Goal: Answer question/provide support: Share knowledge or assist other users

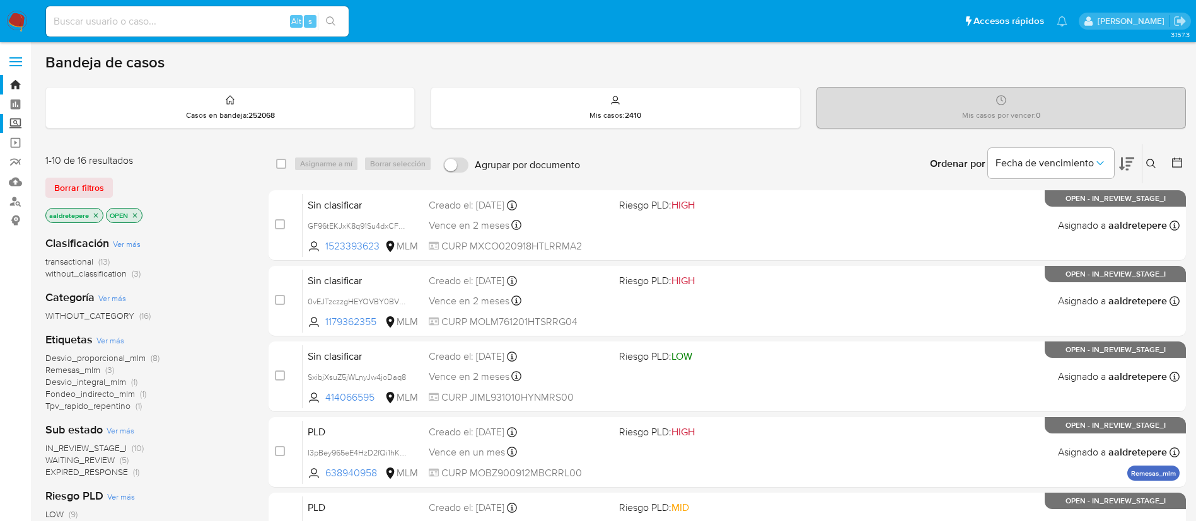
click at [19, 121] on label "Screening" at bounding box center [75, 124] width 150 height 20
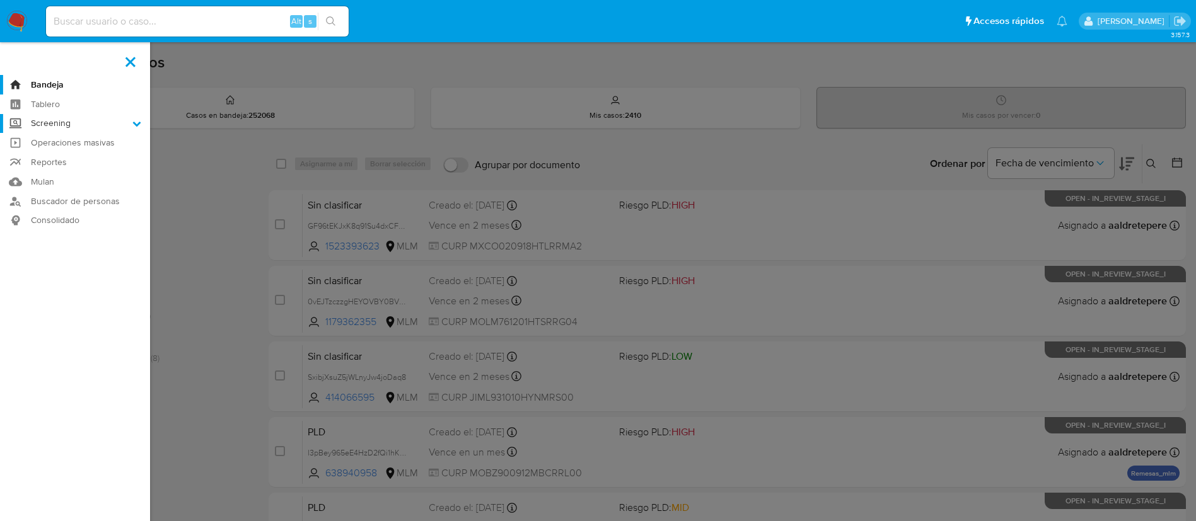
click at [0, 0] on input "Screening" at bounding box center [0, 0] width 0 height 0
click at [90, 180] on link "Herramientas" at bounding box center [75, 173] width 150 height 16
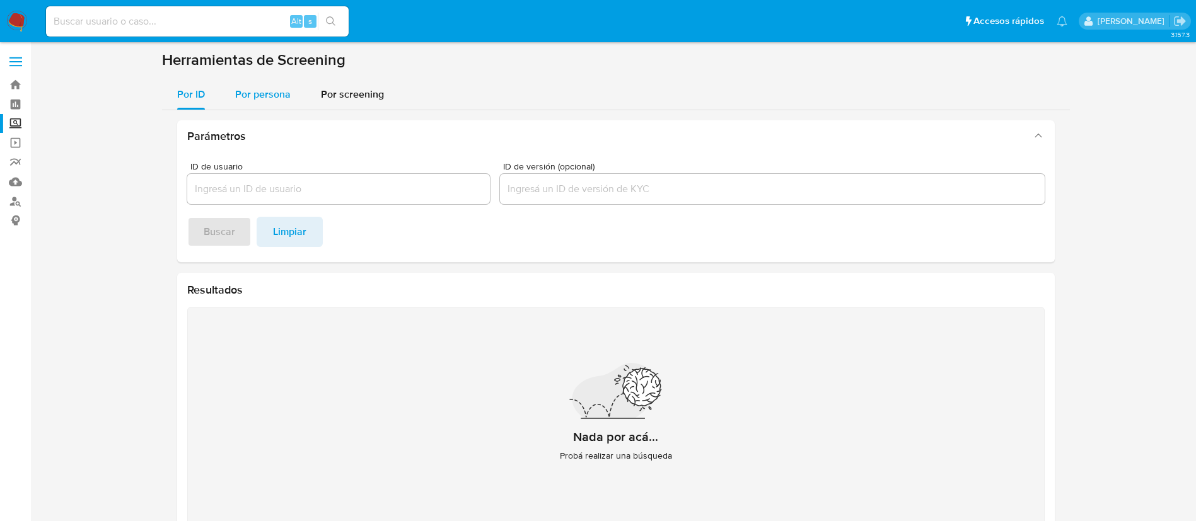
click at [295, 88] on button "Por persona" at bounding box center [263, 94] width 86 height 30
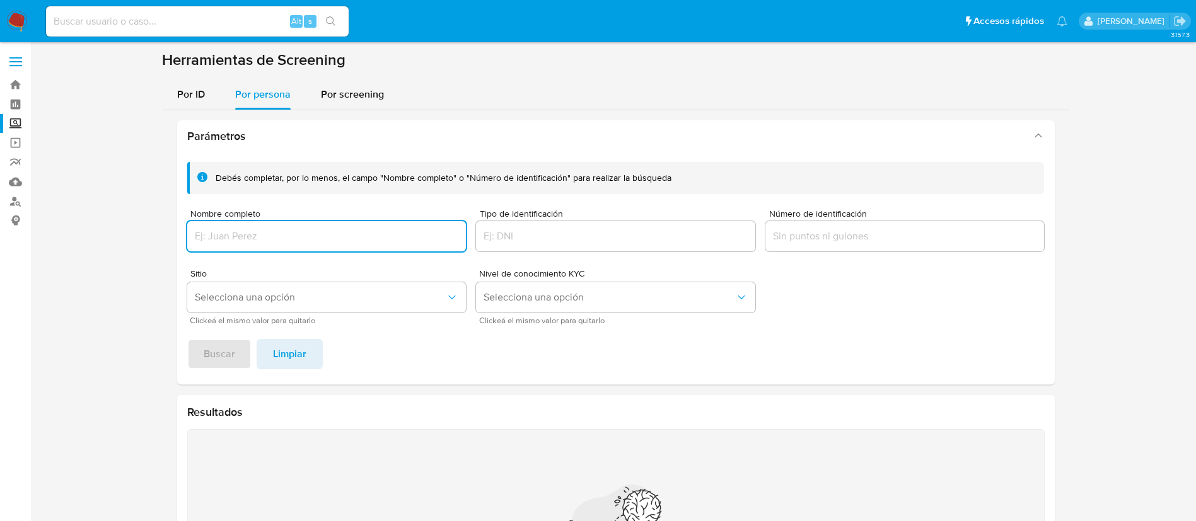
click at [285, 223] on div at bounding box center [326, 236] width 279 height 30
click at [287, 238] on input "Nombre completo" at bounding box center [326, 236] width 279 height 16
type input "MARIA SOLEDAD BELMONTES MARTINEZ"
click at [237, 352] on button "Buscar" at bounding box center [219, 354] width 64 height 30
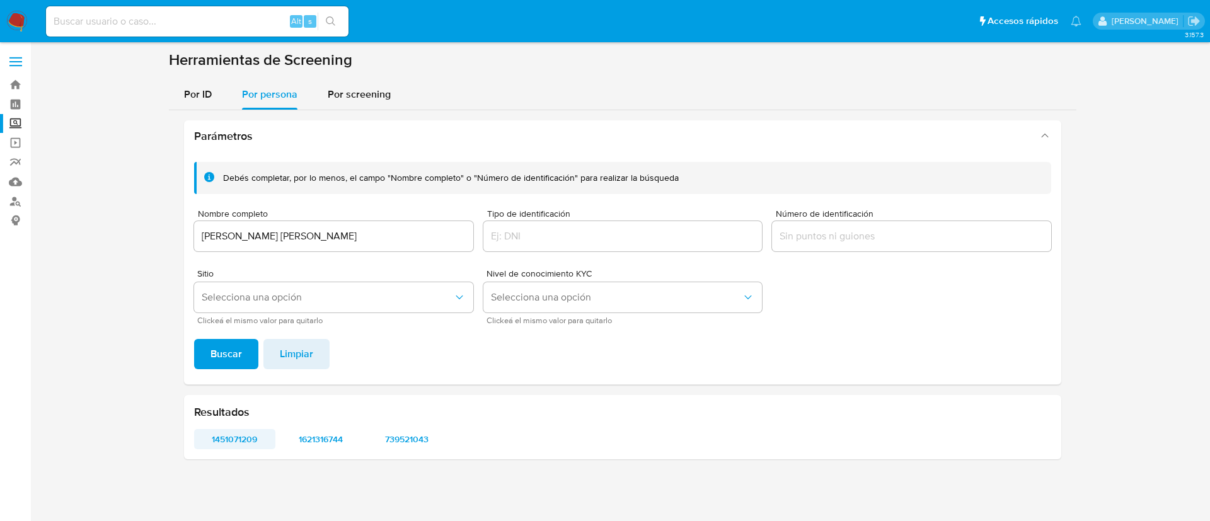
click at [230, 442] on span "1451071209" at bounding box center [235, 439] width 64 height 18
click at [335, 437] on span "1621316744" at bounding box center [321, 439] width 64 height 18
click at [399, 437] on span "739521043" at bounding box center [408, 439] width 64 height 18
click at [22, 21] on img at bounding box center [16, 21] width 21 height 21
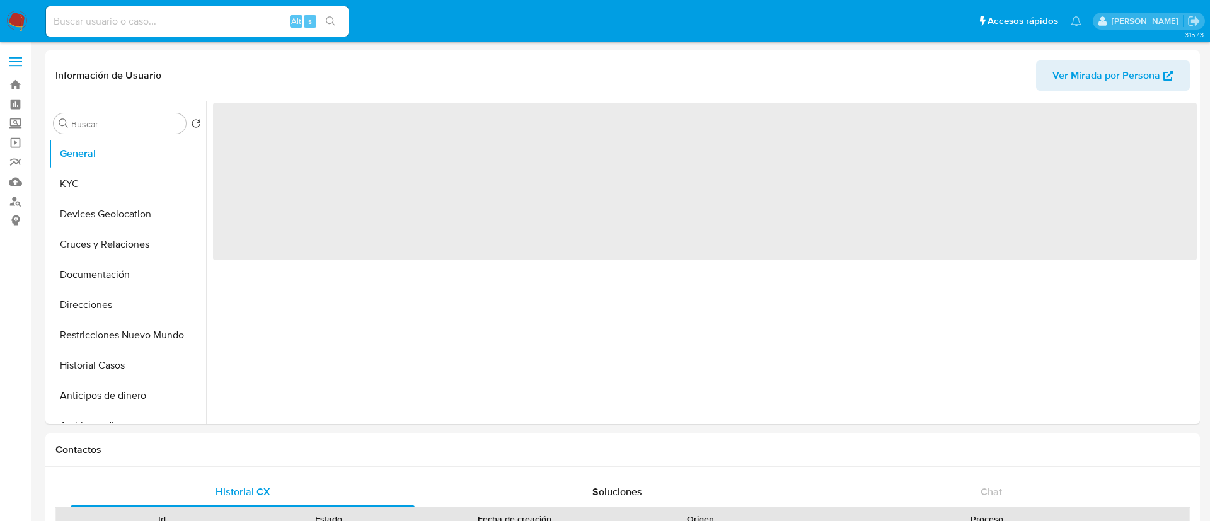
select select "10"
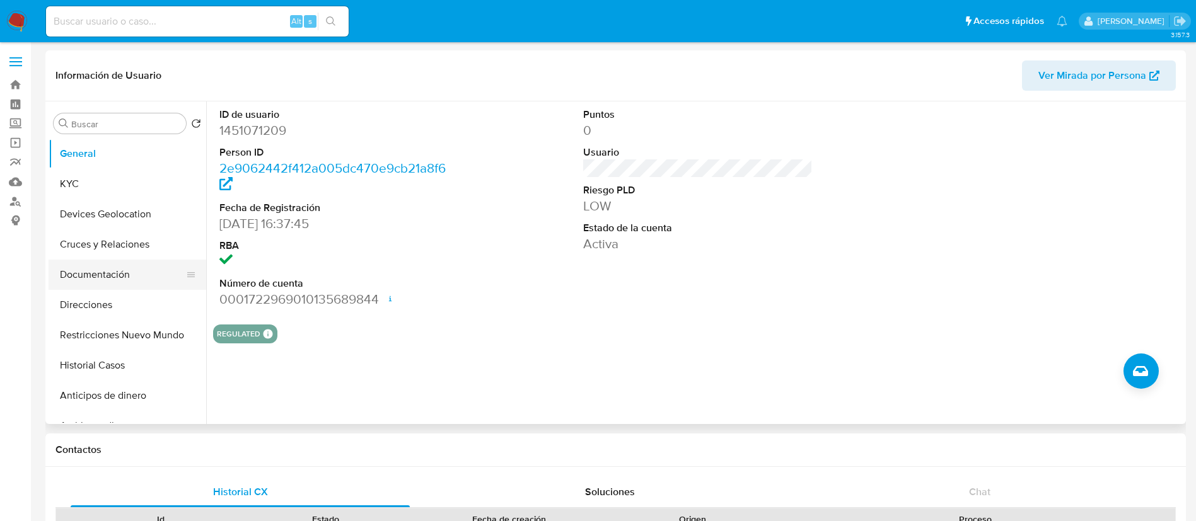
click at [136, 278] on button "Documentación" at bounding box center [122, 275] width 147 height 30
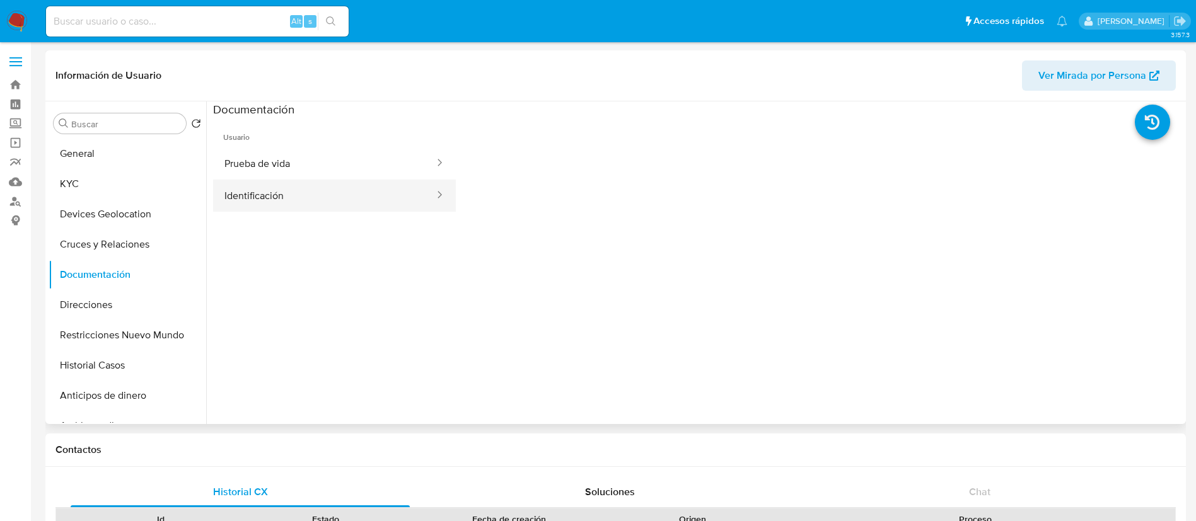
click at [312, 197] on button "Identificación" at bounding box center [324, 196] width 222 height 32
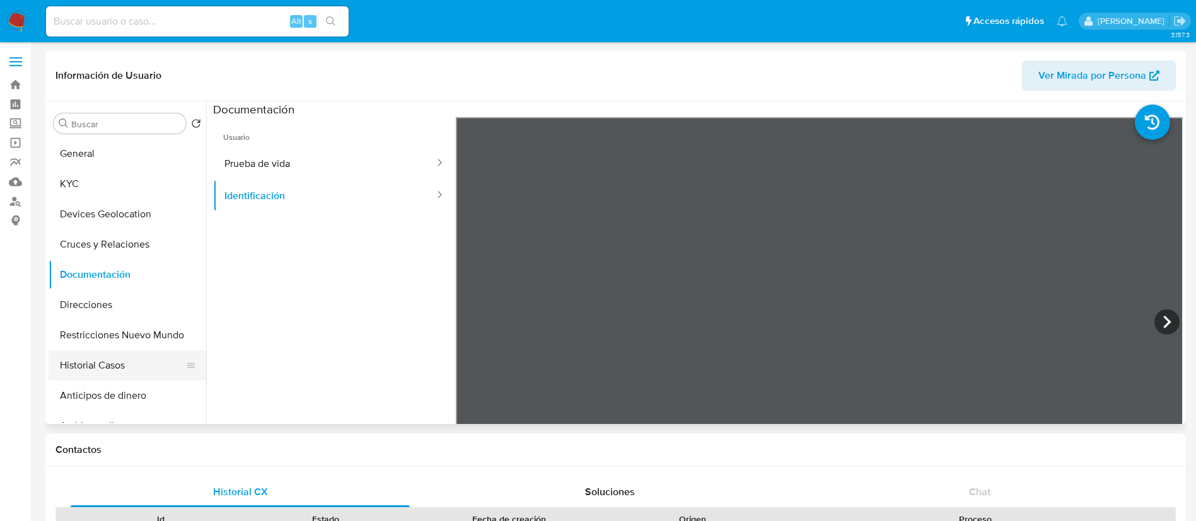
scroll to position [95, 0]
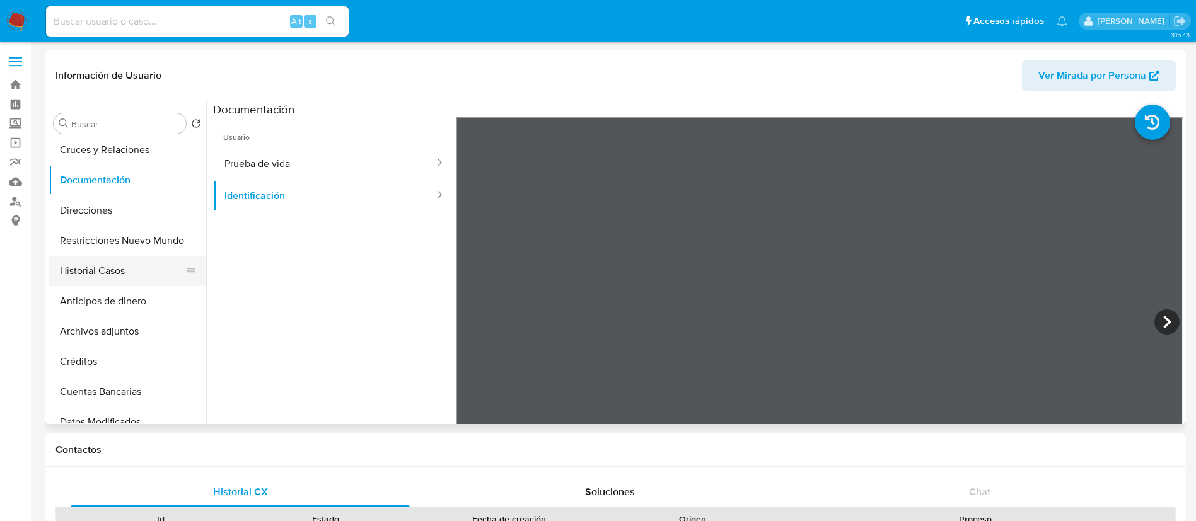
click at [117, 275] on button "Historial Casos" at bounding box center [122, 271] width 147 height 30
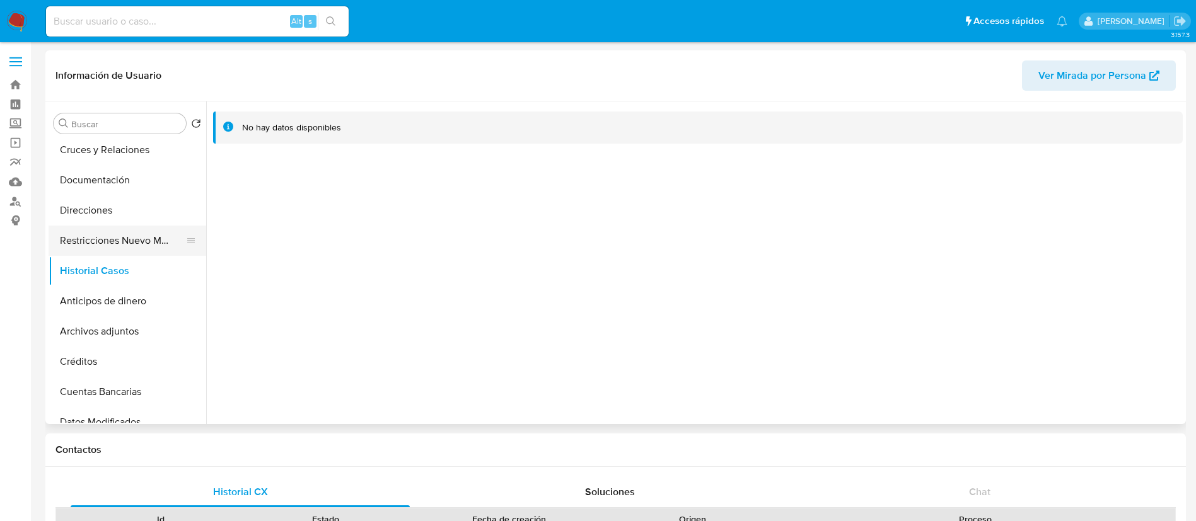
click at [109, 234] on button "Restricciones Nuevo Mundo" at bounding box center [122, 241] width 147 height 30
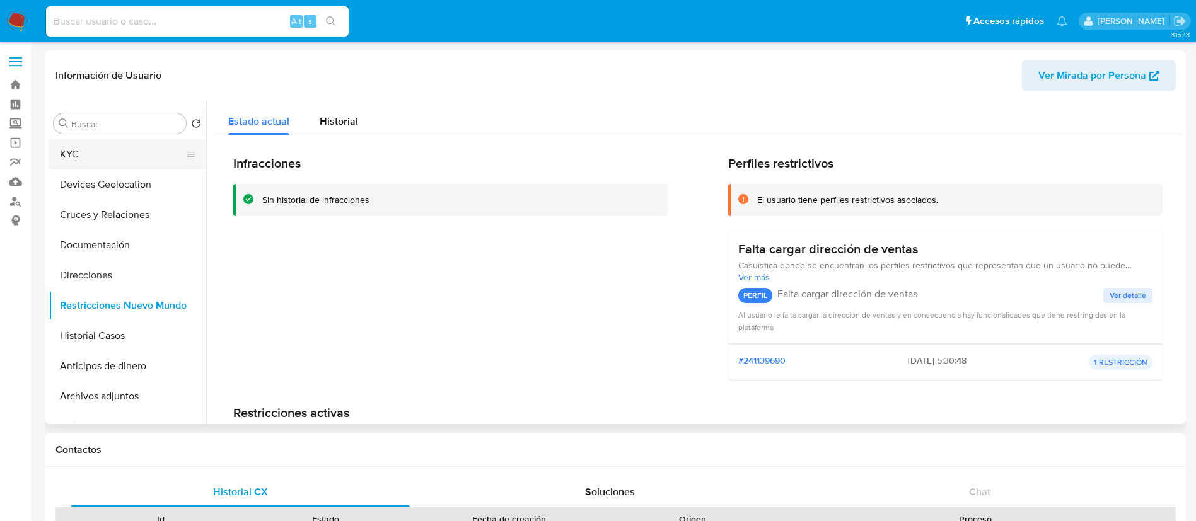
scroll to position [0, 0]
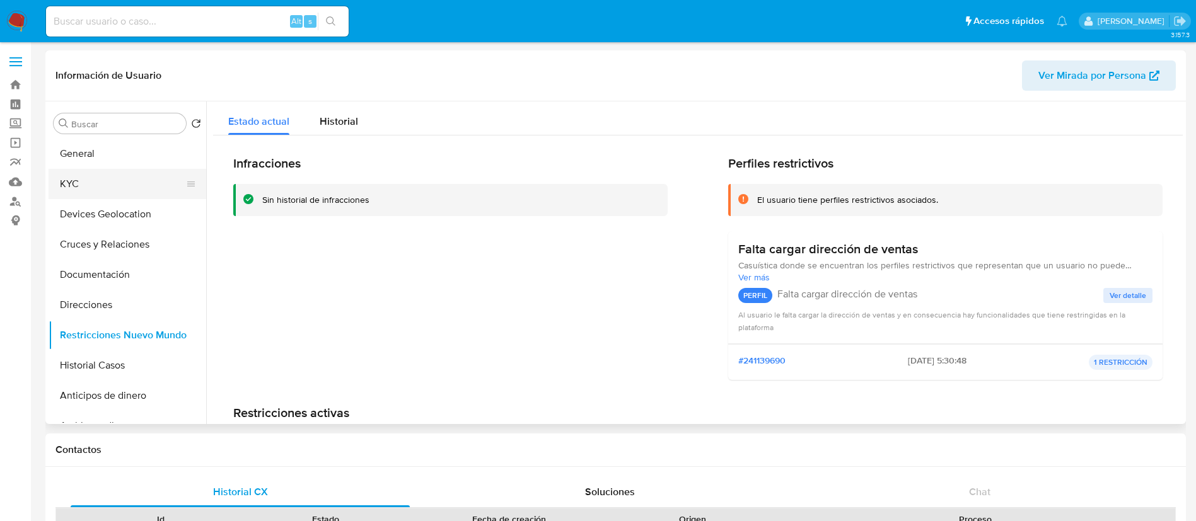
click at [77, 175] on button "KYC" at bounding box center [122, 184] width 147 height 30
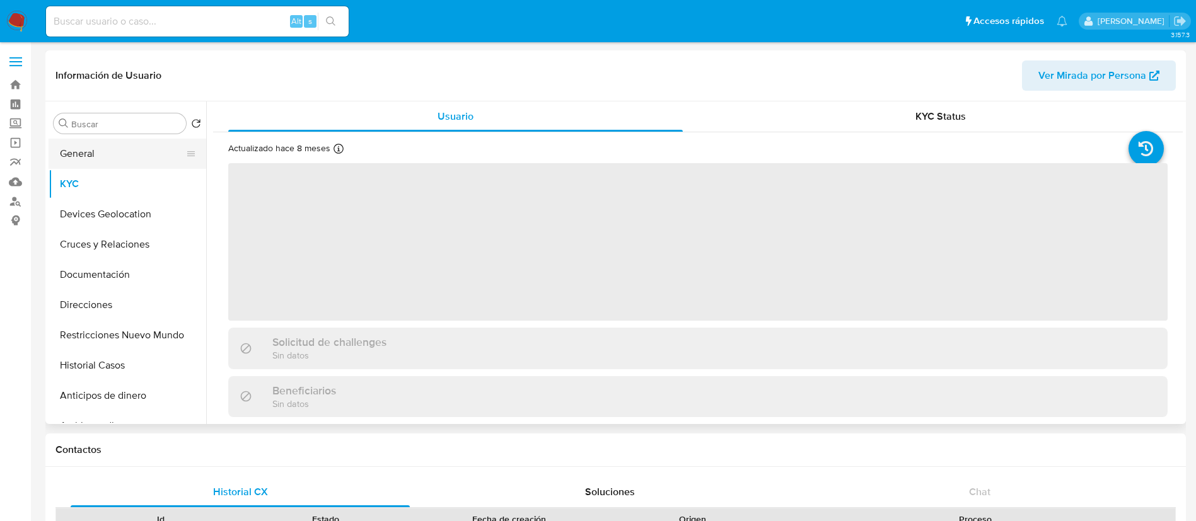
click at [88, 159] on button "General" at bounding box center [122, 154] width 147 height 30
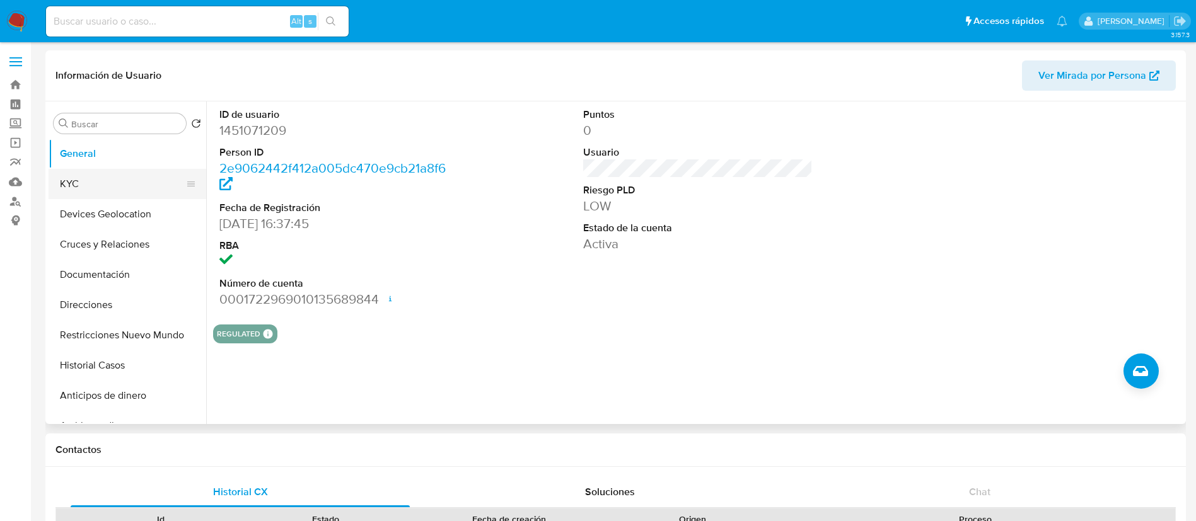
click at [88, 184] on button "KYC" at bounding box center [122, 184] width 147 height 30
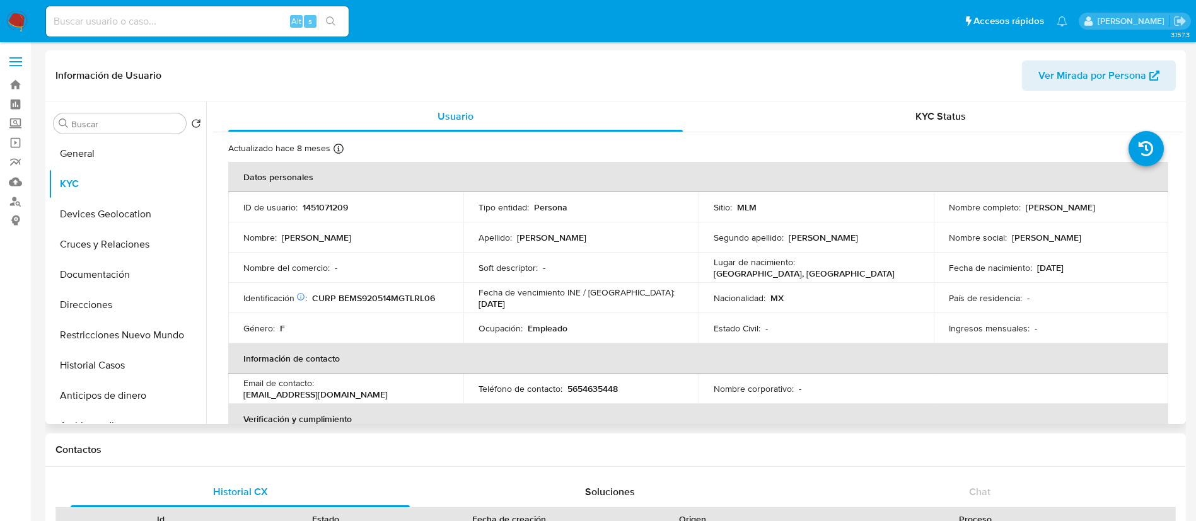
click at [323, 211] on p "1451071209" at bounding box center [325, 207] width 45 height 11
copy p "1451071209"
click at [316, 203] on p "1451071209" at bounding box center [325, 207] width 45 height 11
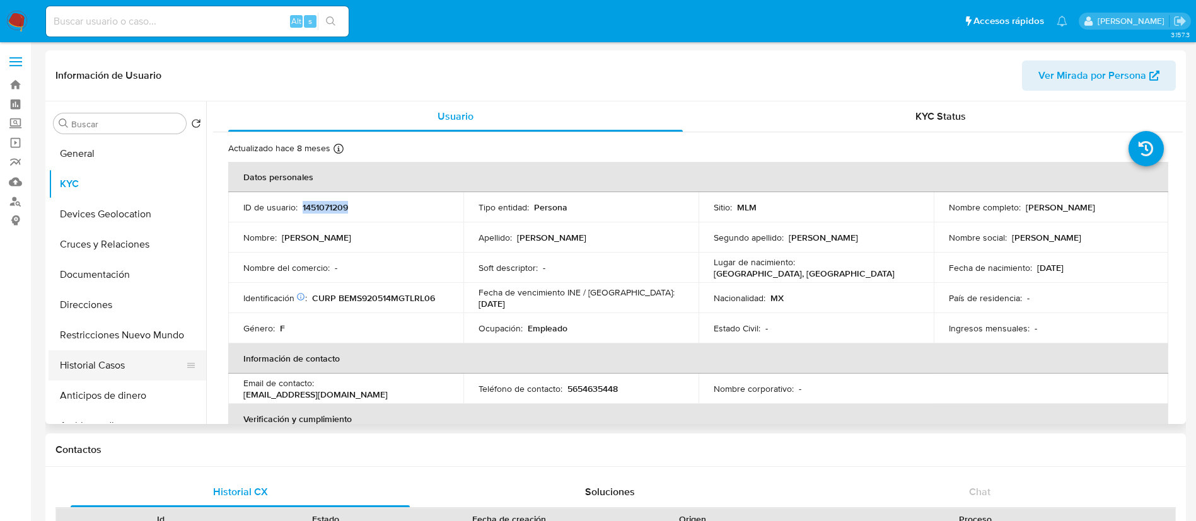
click at [107, 363] on button "Historial Casos" at bounding box center [122, 365] width 147 height 30
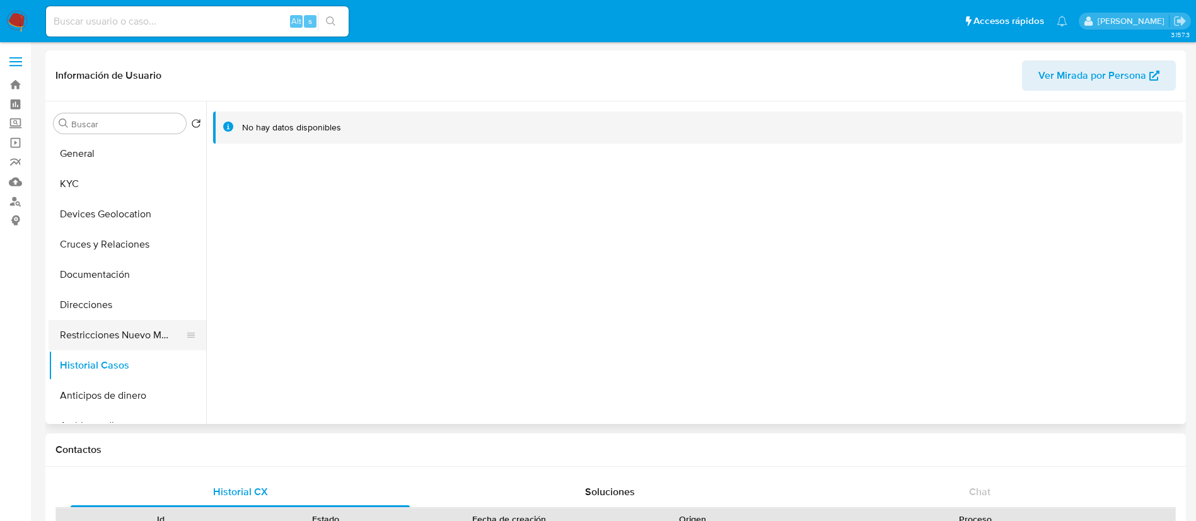
click at [112, 339] on button "Restricciones Nuevo Mundo" at bounding box center [122, 335] width 147 height 30
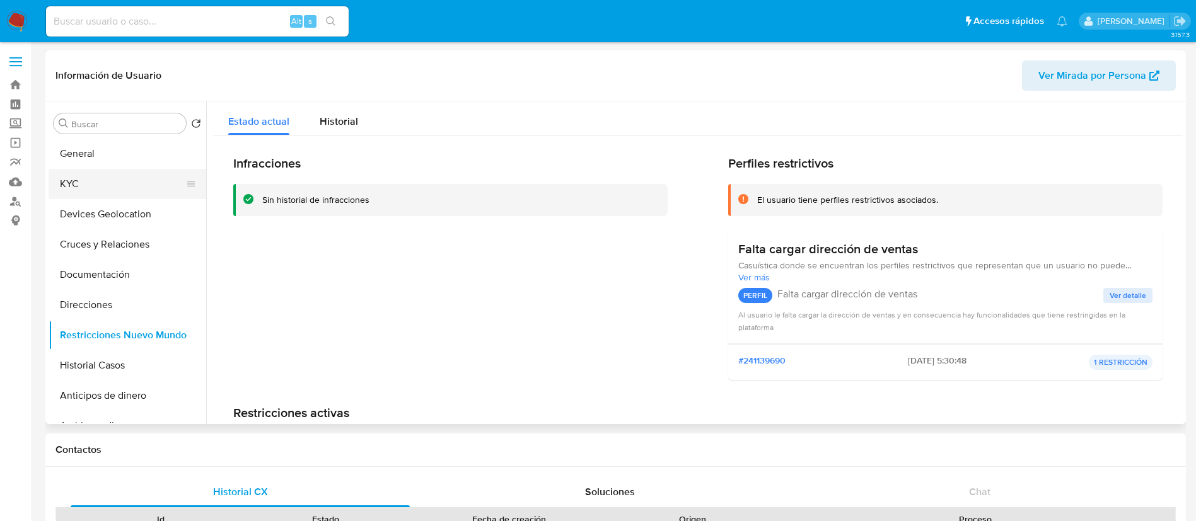
click at [105, 188] on button "KYC" at bounding box center [122, 184] width 147 height 30
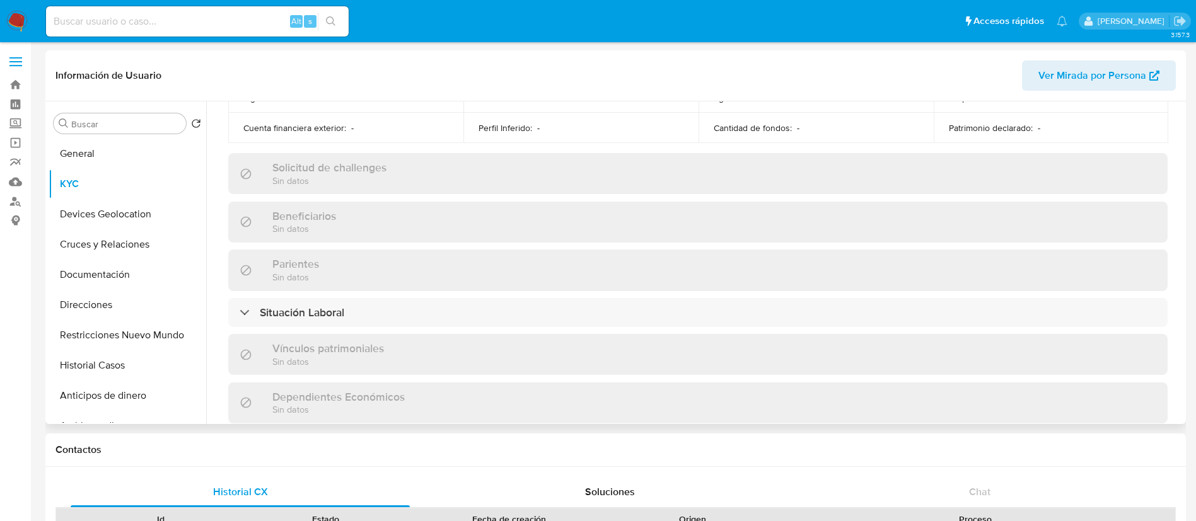
scroll to position [771, 0]
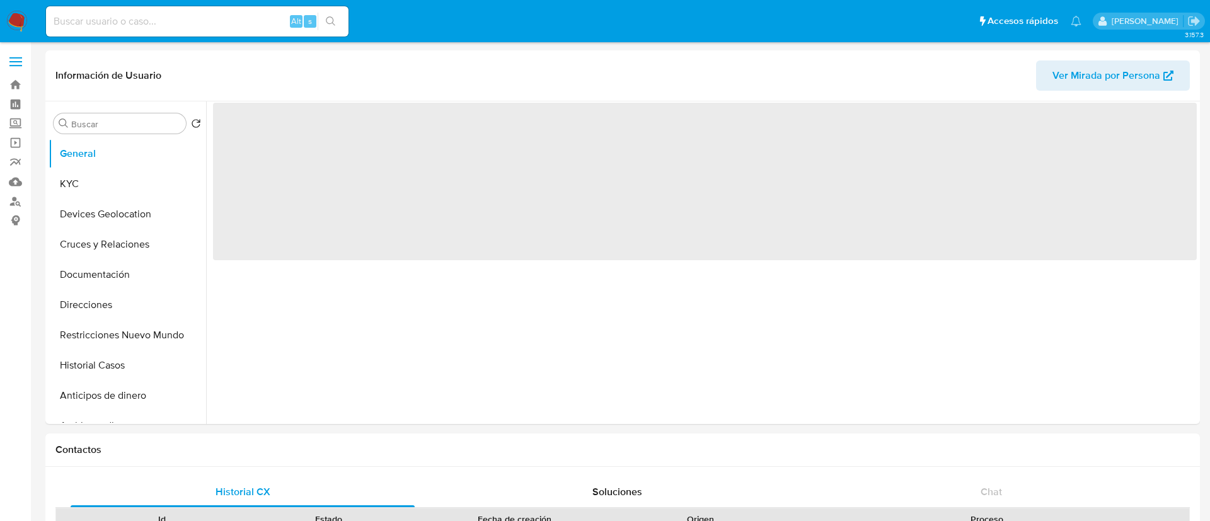
select select "10"
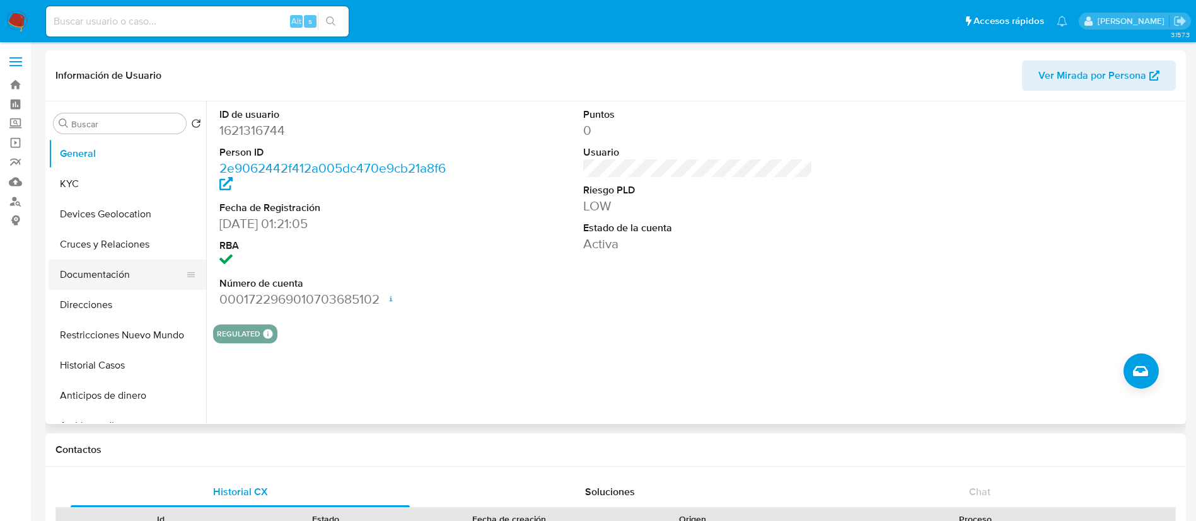
click at [101, 280] on button "Documentación" at bounding box center [122, 275] width 147 height 30
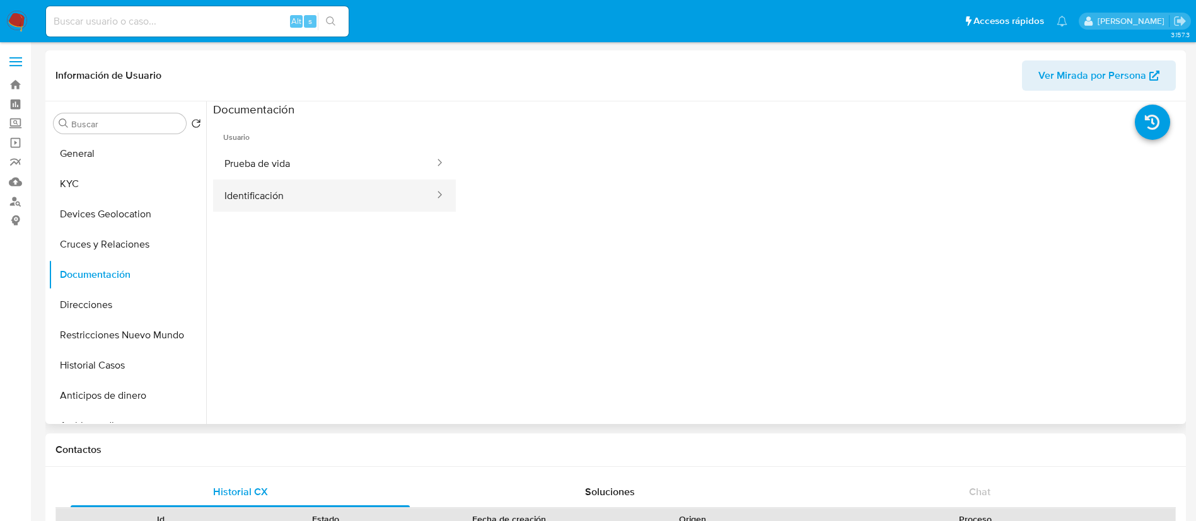
click at [310, 190] on button "Identificación" at bounding box center [324, 196] width 222 height 32
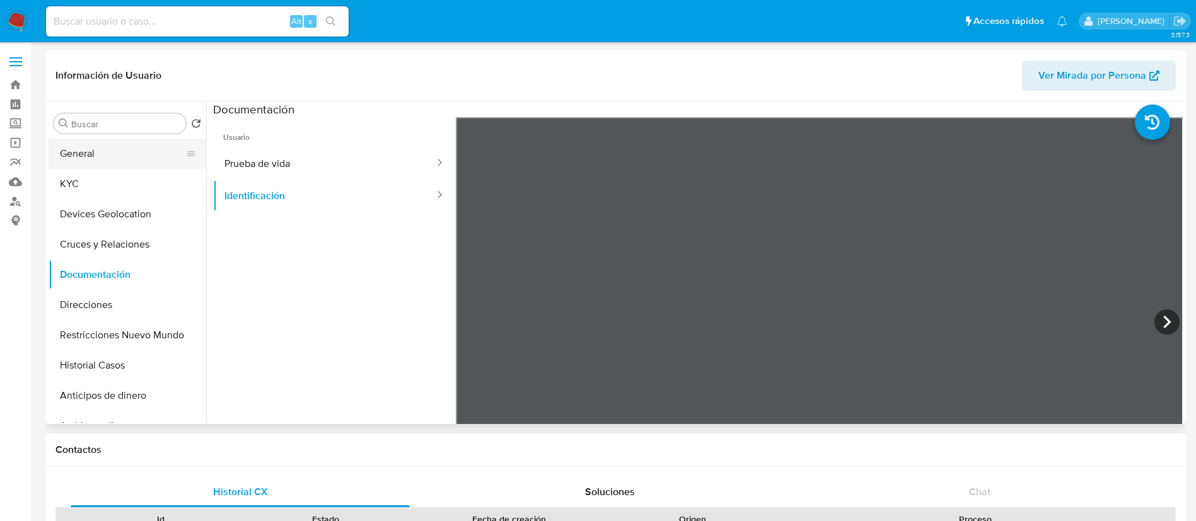
click at [92, 151] on button "General" at bounding box center [122, 154] width 147 height 30
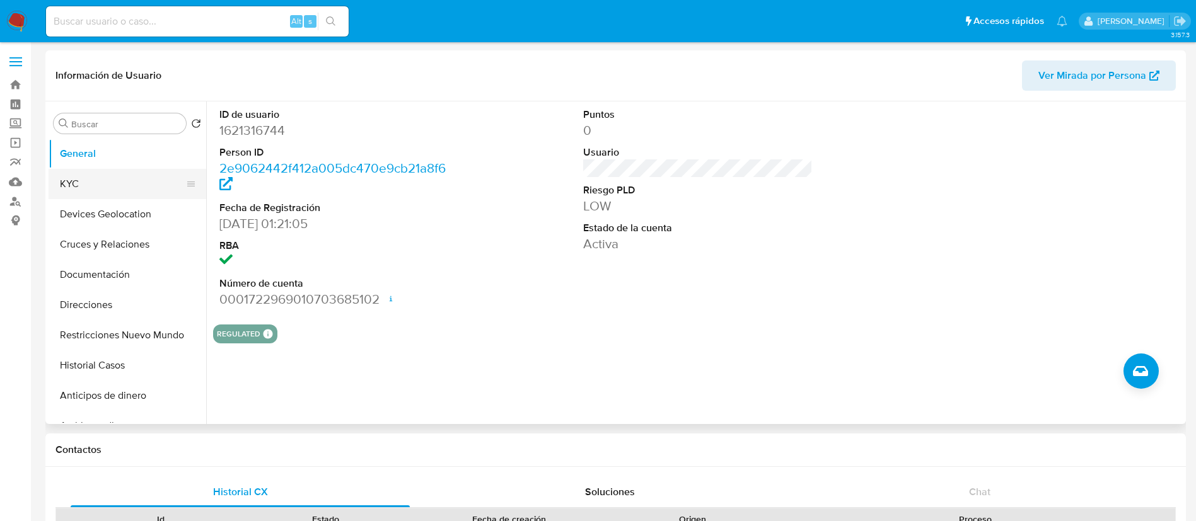
click at [112, 183] on button "KYC" at bounding box center [122, 184] width 147 height 30
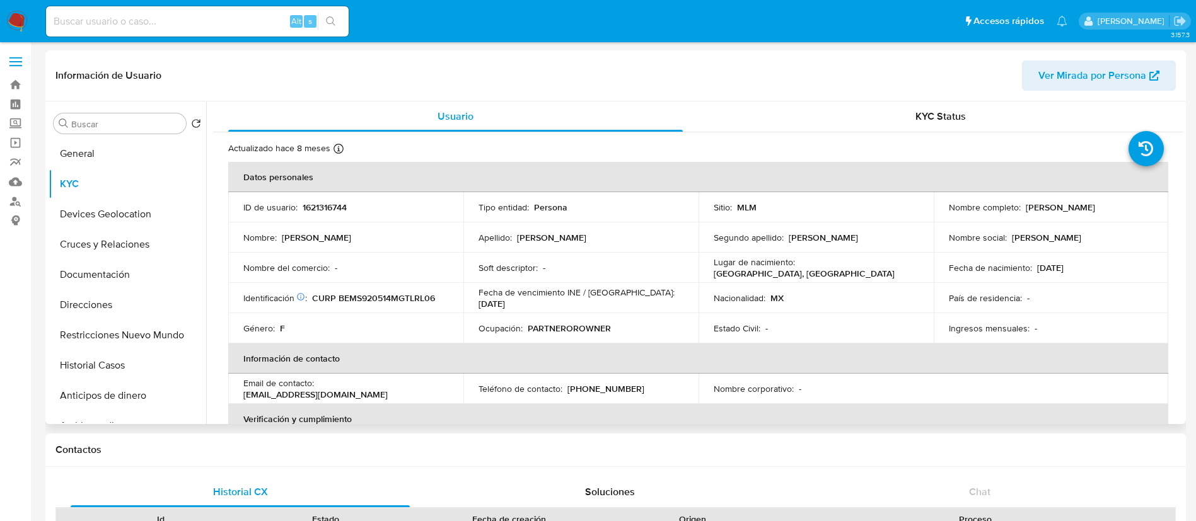
click at [953, 239] on p "Nombre social :" at bounding box center [978, 237] width 58 height 11
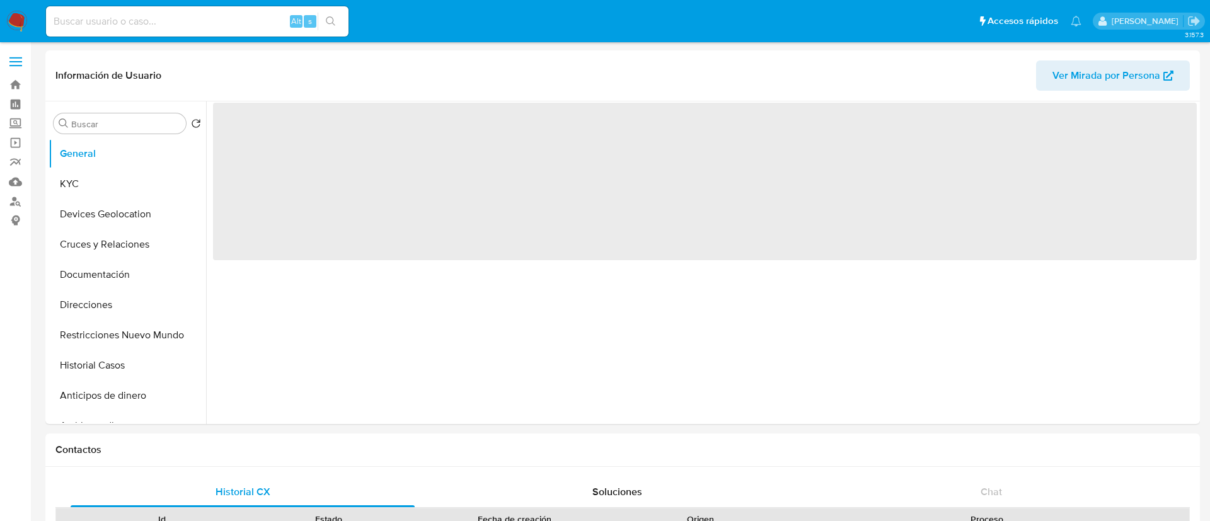
select select "10"
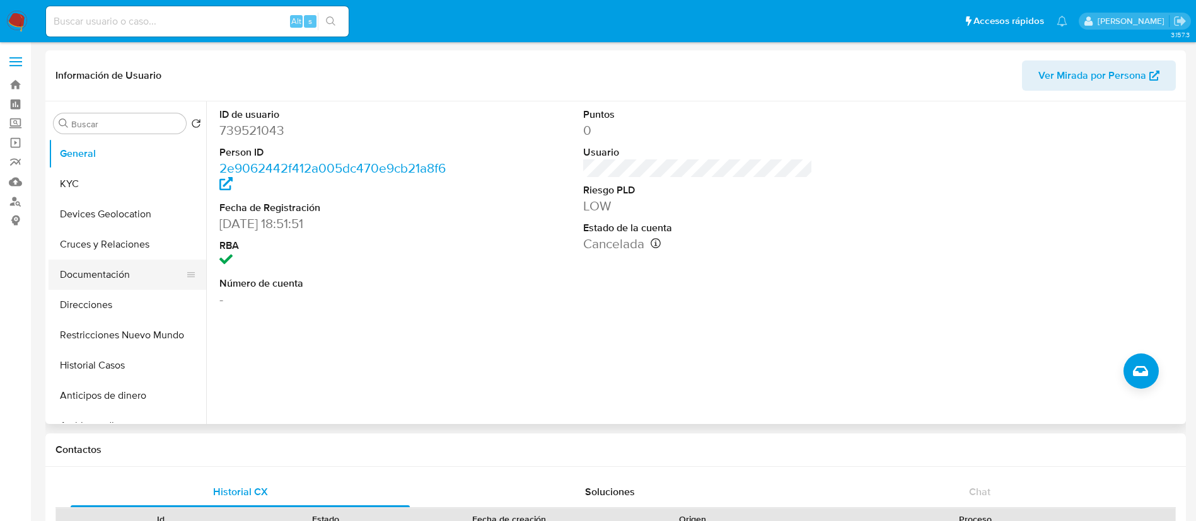
click at [118, 263] on button "Documentación" at bounding box center [122, 275] width 147 height 30
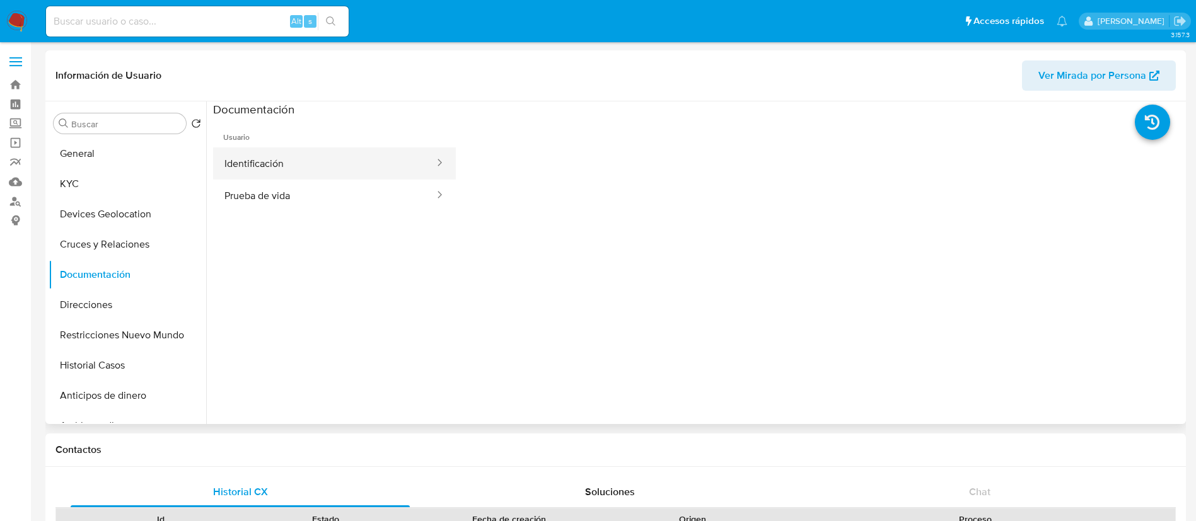
click at [292, 164] on button "Identificación" at bounding box center [324, 163] width 222 height 32
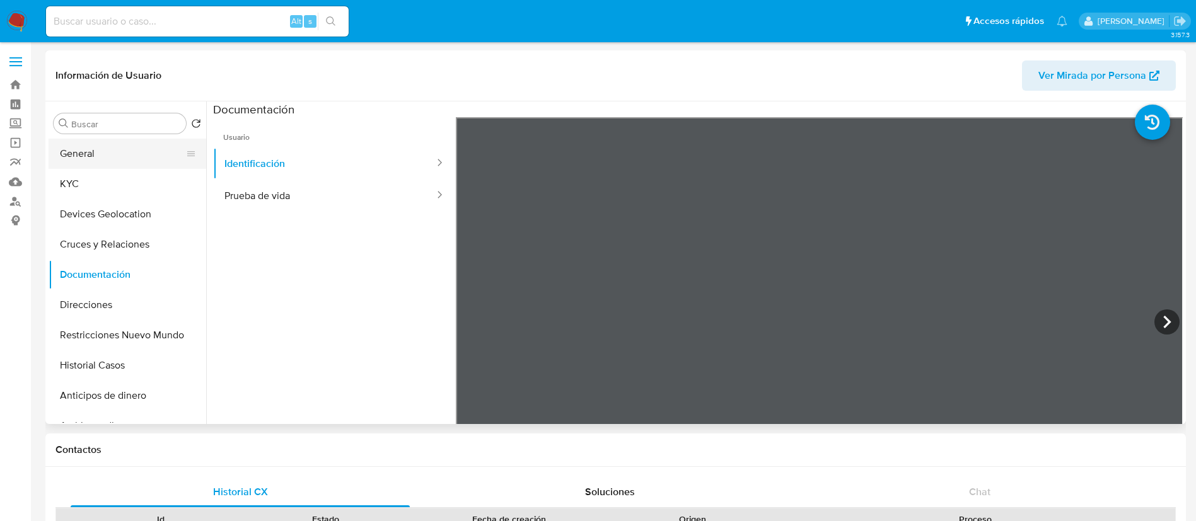
click at [148, 146] on button "General" at bounding box center [122, 154] width 147 height 30
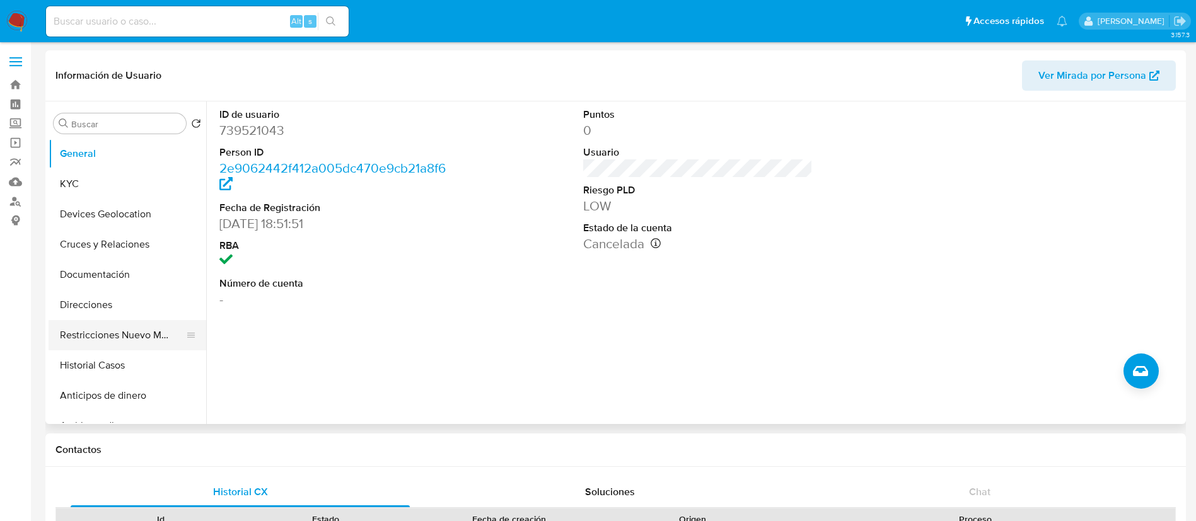
click at [66, 349] on button "Restricciones Nuevo Mundo" at bounding box center [122, 335] width 147 height 30
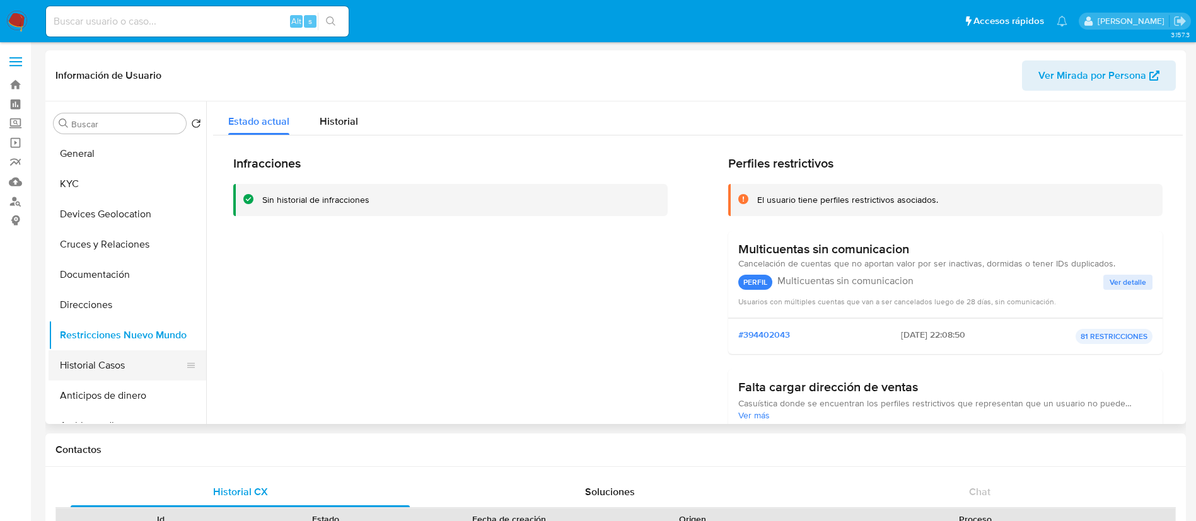
click at [86, 369] on button "Historial Casos" at bounding box center [122, 365] width 147 height 30
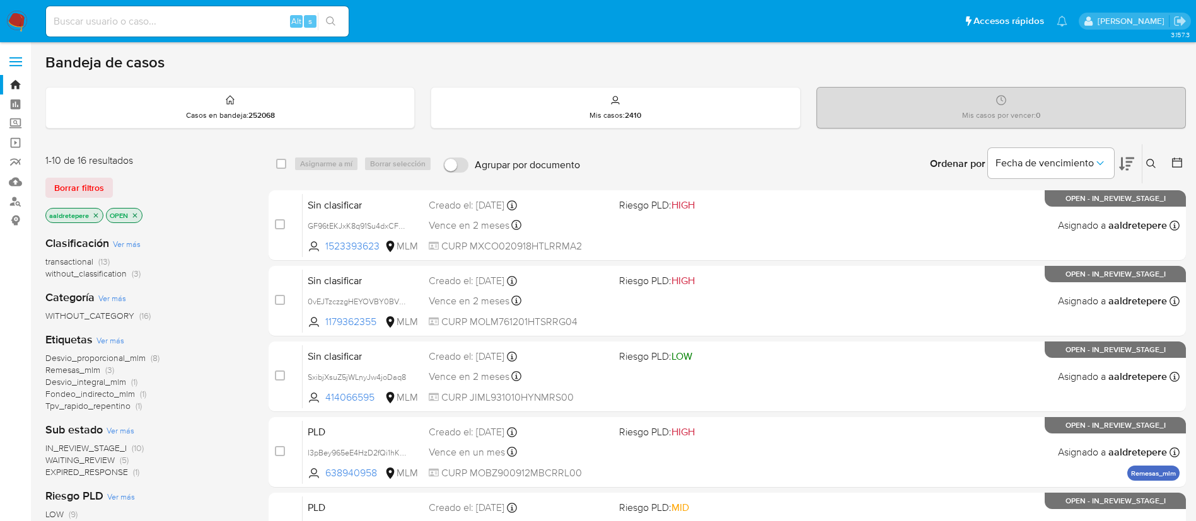
click at [236, 13] on input at bounding box center [197, 21] width 303 height 16
paste input "2273900321"
type input "2273900321"
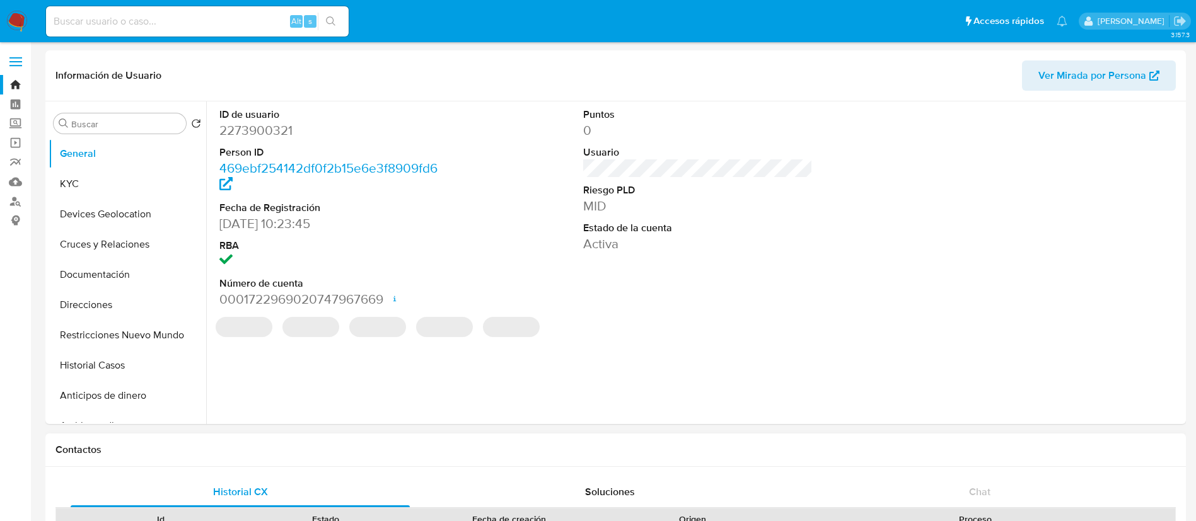
select select "10"
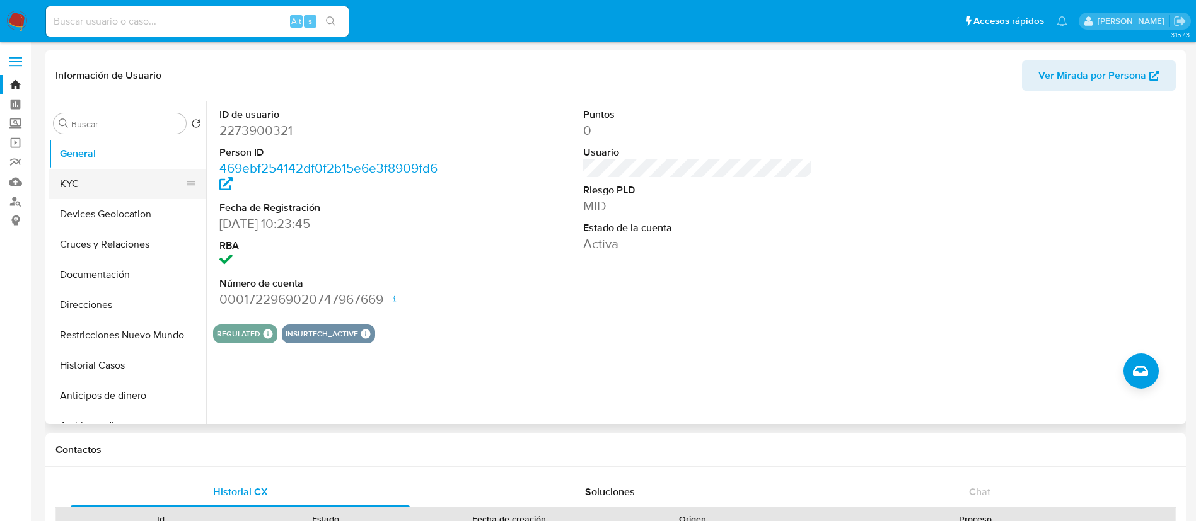
click at [81, 194] on button "KYC" at bounding box center [122, 184] width 147 height 30
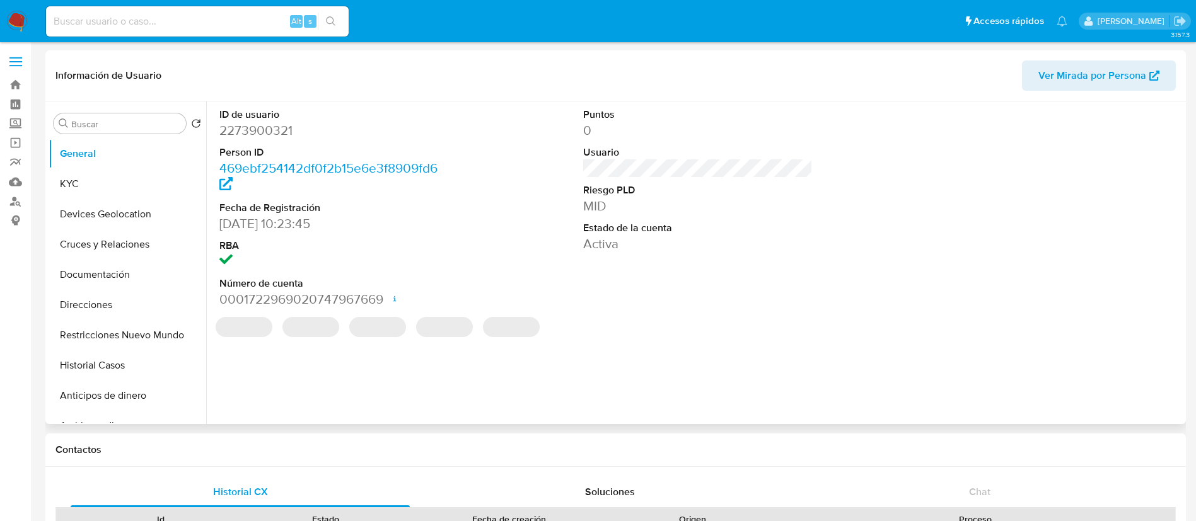
select select "10"
click at [21, 12] on img at bounding box center [16, 21] width 21 height 21
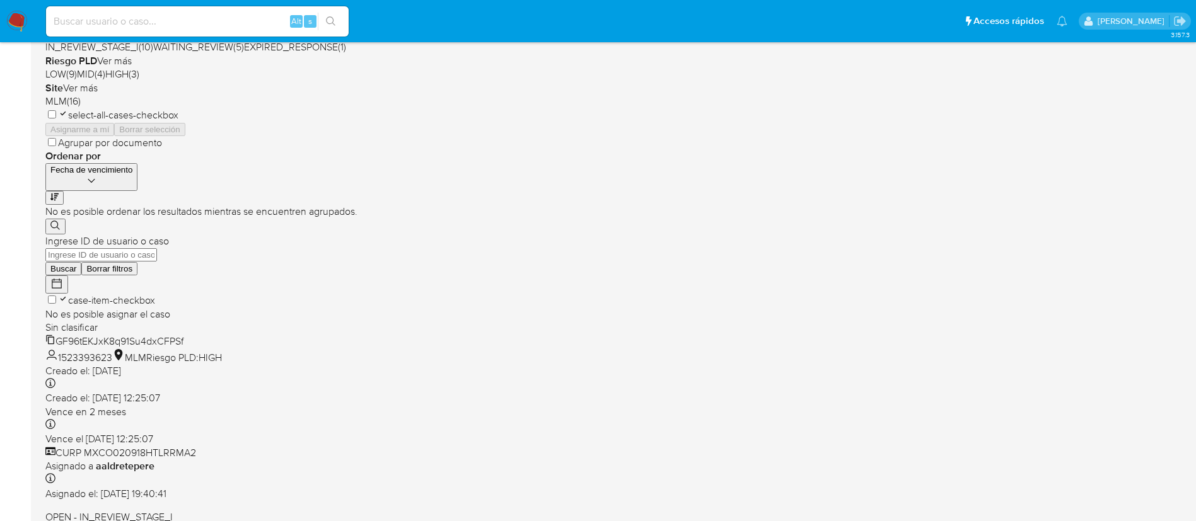
scroll to position [378, 0]
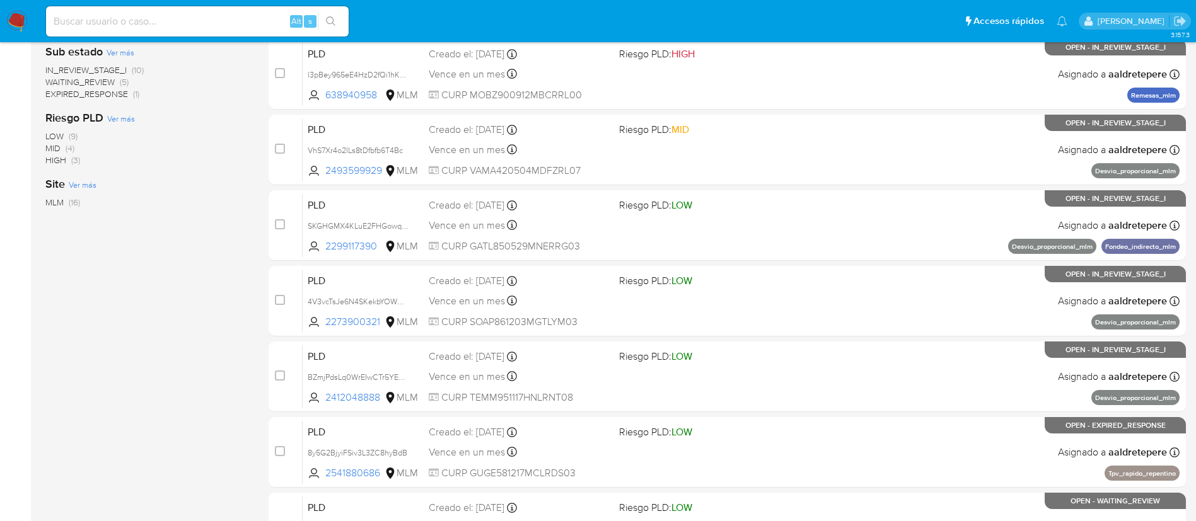
click at [602, 296] on div "Vence en un mes Vence el 11/10/2025 02:09:54" at bounding box center [519, 300] width 180 height 17
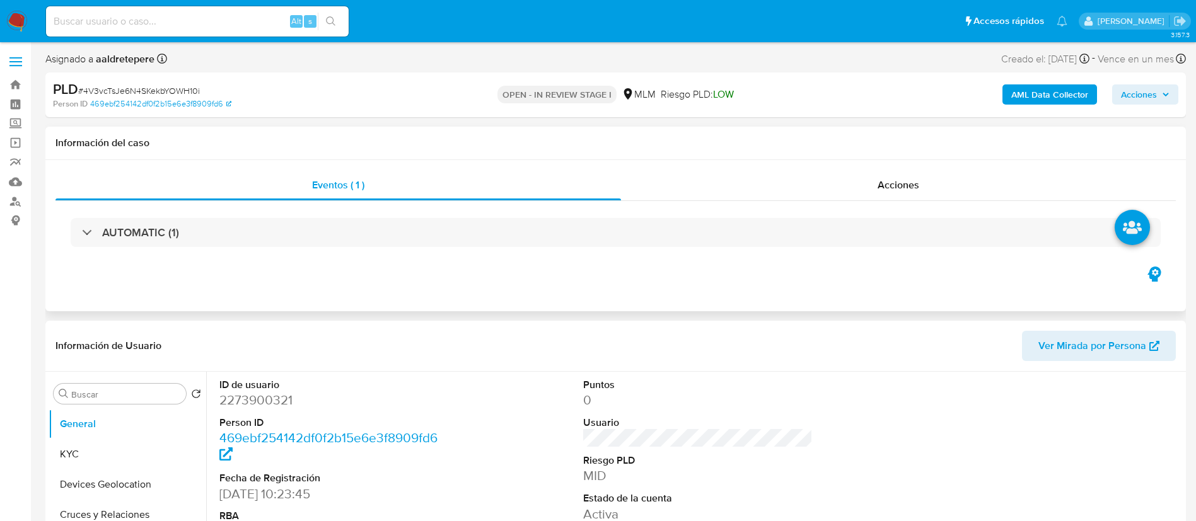
select select "10"
click at [137, 445] on button "KYC" at bounding box center [122, 454] width 147 height 30
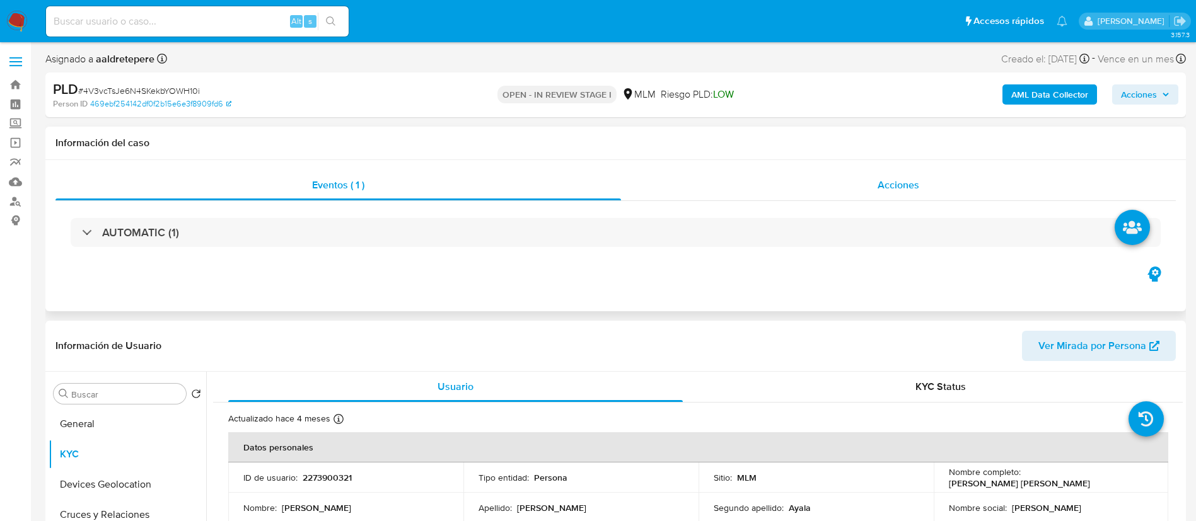
drag, startPoint x: 880, startPoint y: 156, endPoint x: 897, endPoint y: 189, distance: 36.9
click at [884, 161] on div "Información del caso Eventos ( 1 ) Acciones AUTOMATIC (1)" at bounding box center [615, 219] width 1140 height 185
click at [897, 189] on span "Acciones" at bounding box center [898, 185] width 42 height 14
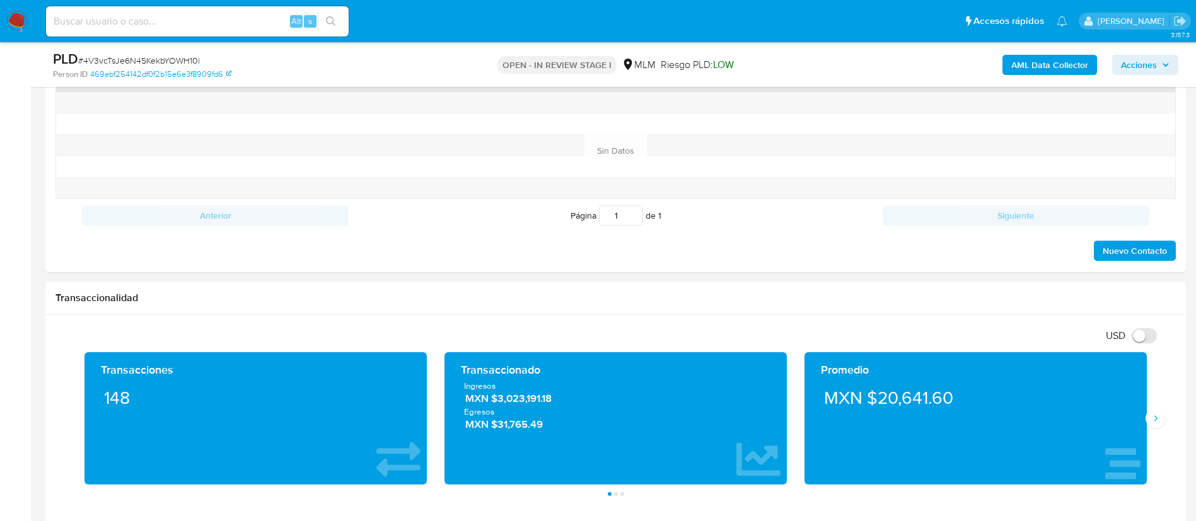
scroll to position [473, 0]
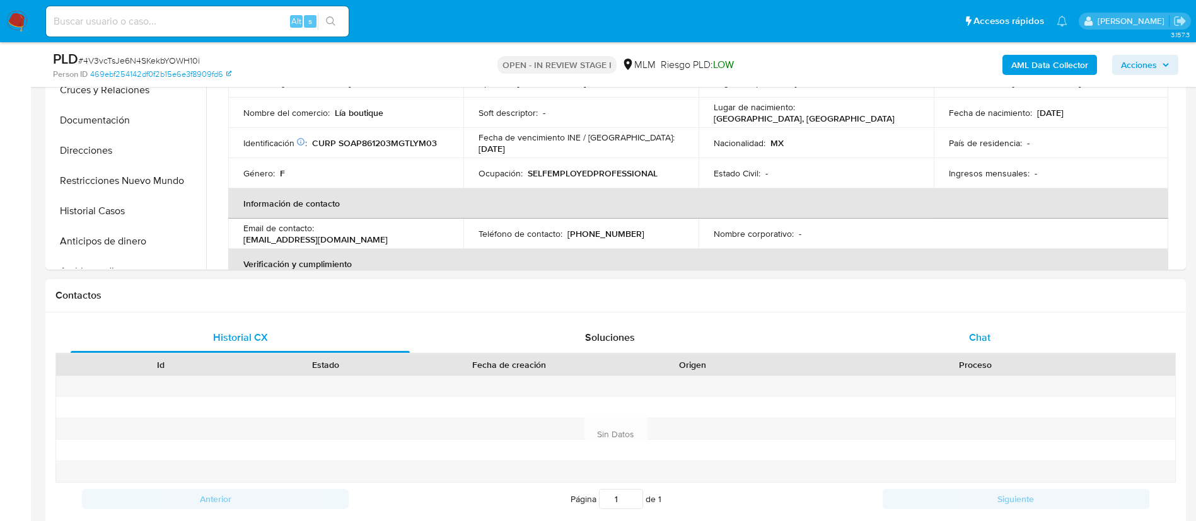
click at [981, 337] on span "Chat" at bounding box center [979, 337] width 21 height 14
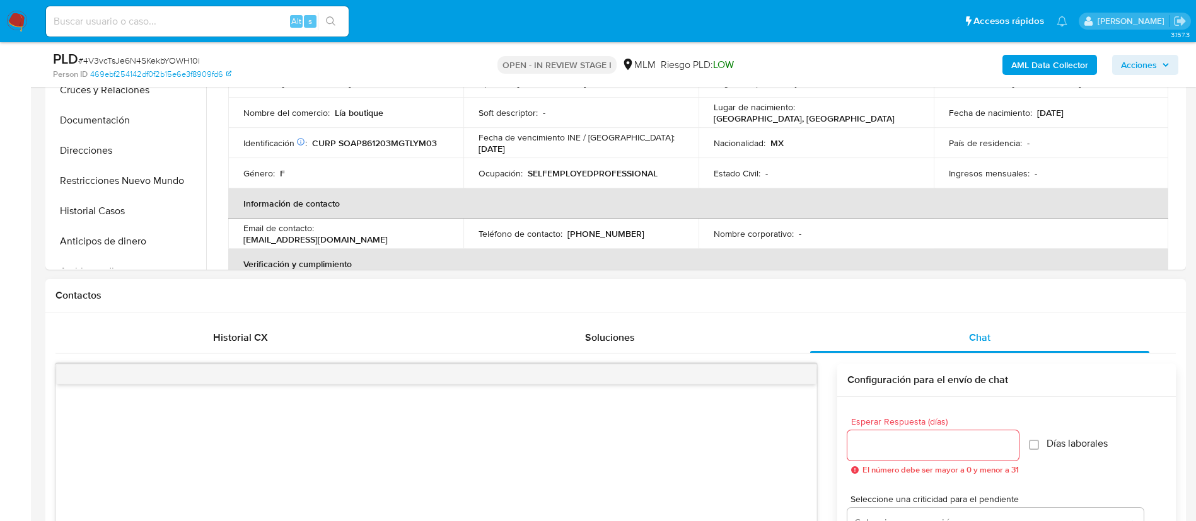
scroll to position [756, 0]
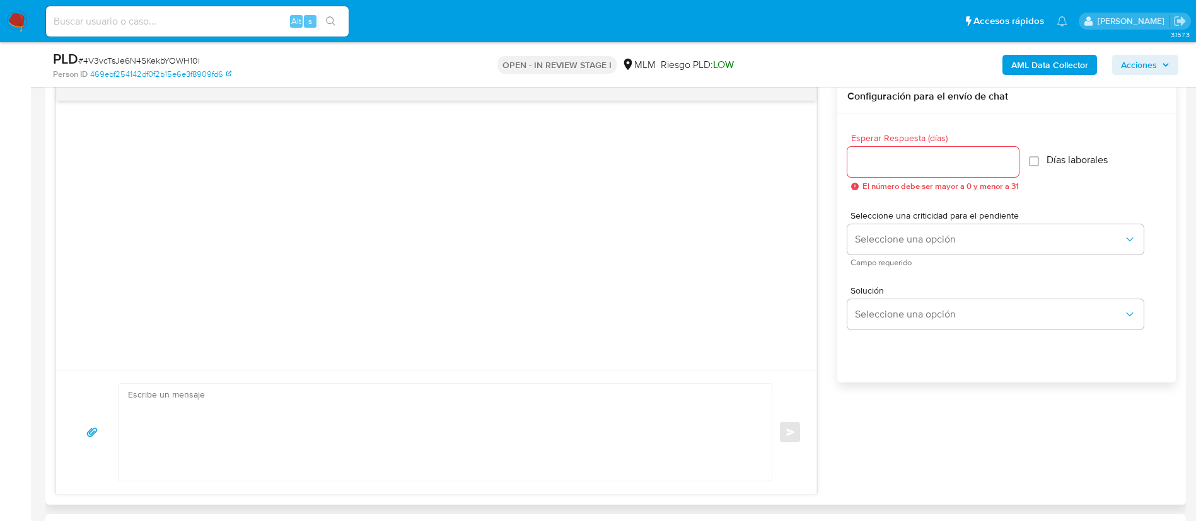
click at [872, 153] on div at bounding box center [932, 162] width 171 height 30
click at [872, 160] on input "Esperar Respuesta (días)" at bounding box center [932, 162] width 171 height 16
type input "5"
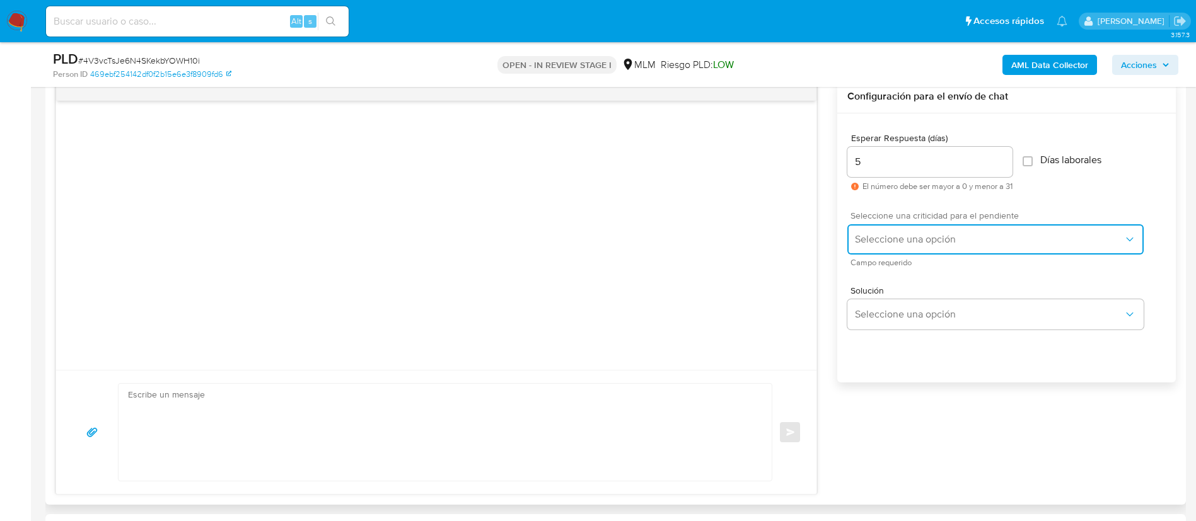
click at [877, 233] on span "Seleccione una opción" at bounding box center [989, 239] width 269 height 13
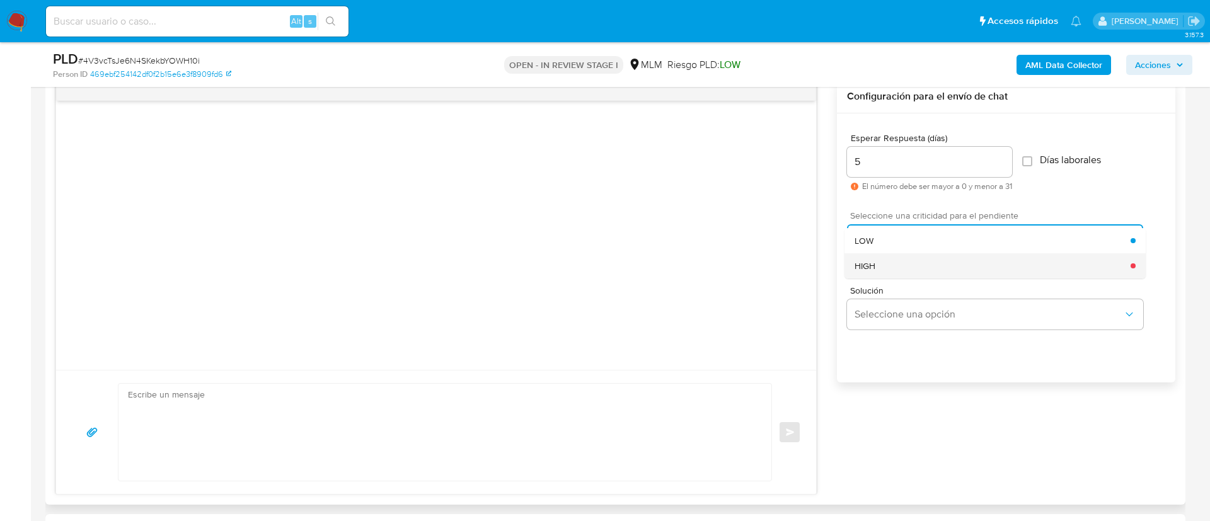
click at [887, 269] on div "HIGH" at bounding box center [993, 265] width 276 height 25
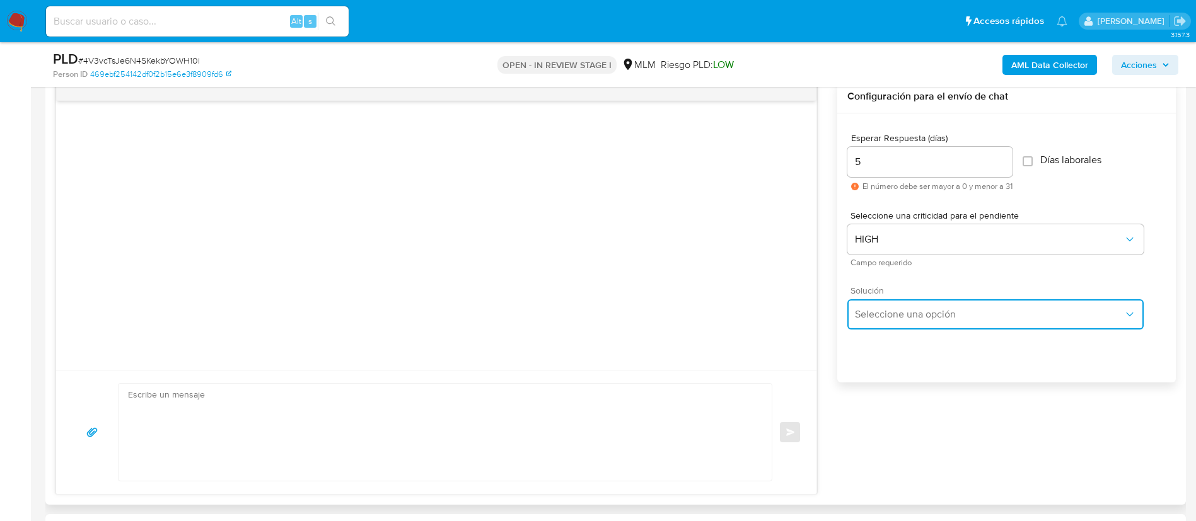
click at [900, 325] on button "Seleccione una opción" at bounding box center [995, 314] width 296 height 30
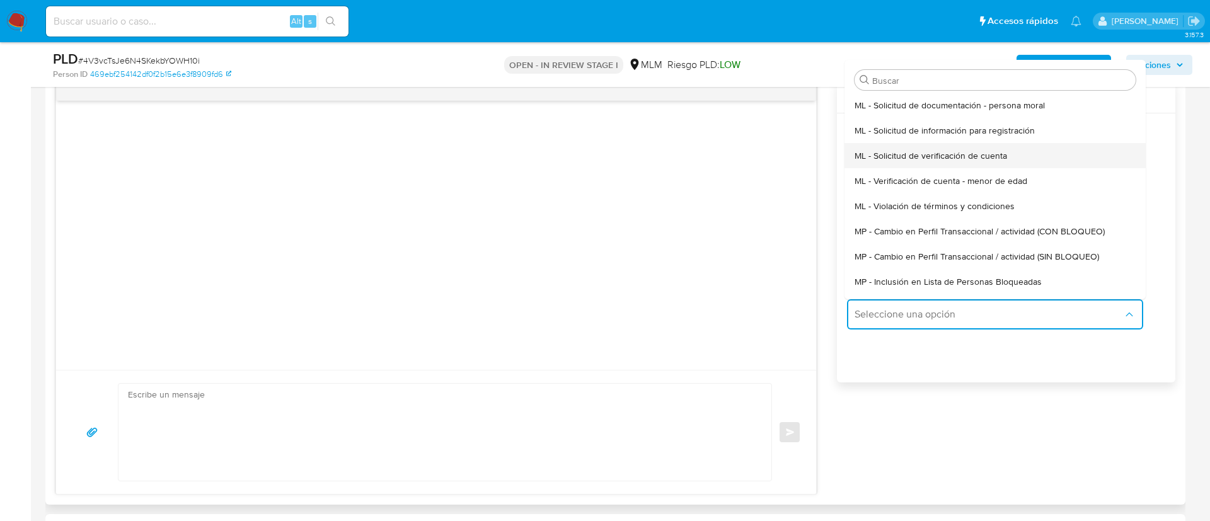
click at [949, 156] on span "ML - Solicitud de verificación de cuenta" at bounding box center [931, 155] width 153 height 11
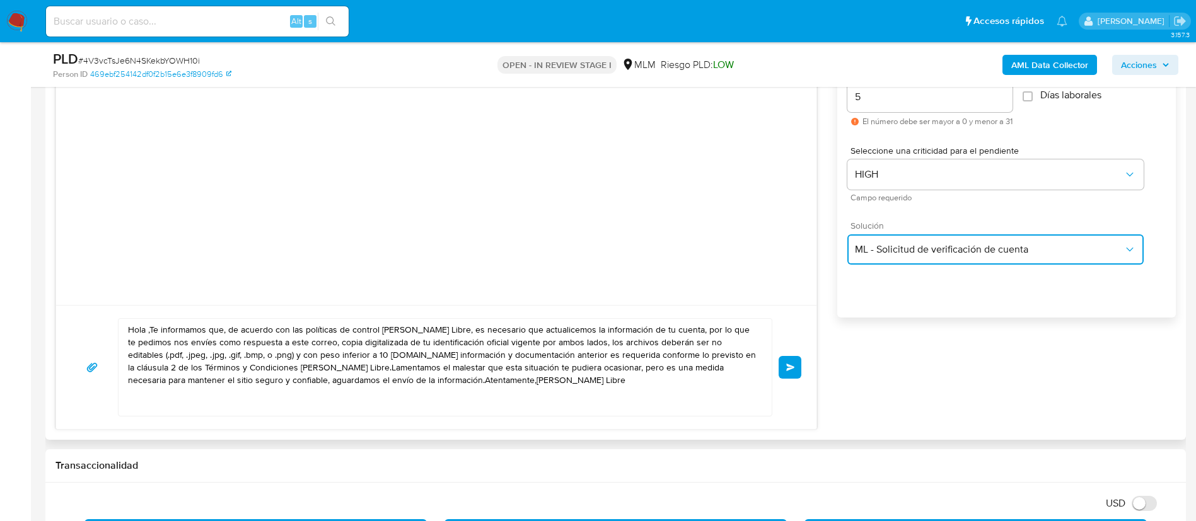
scroll to position [851, 0]
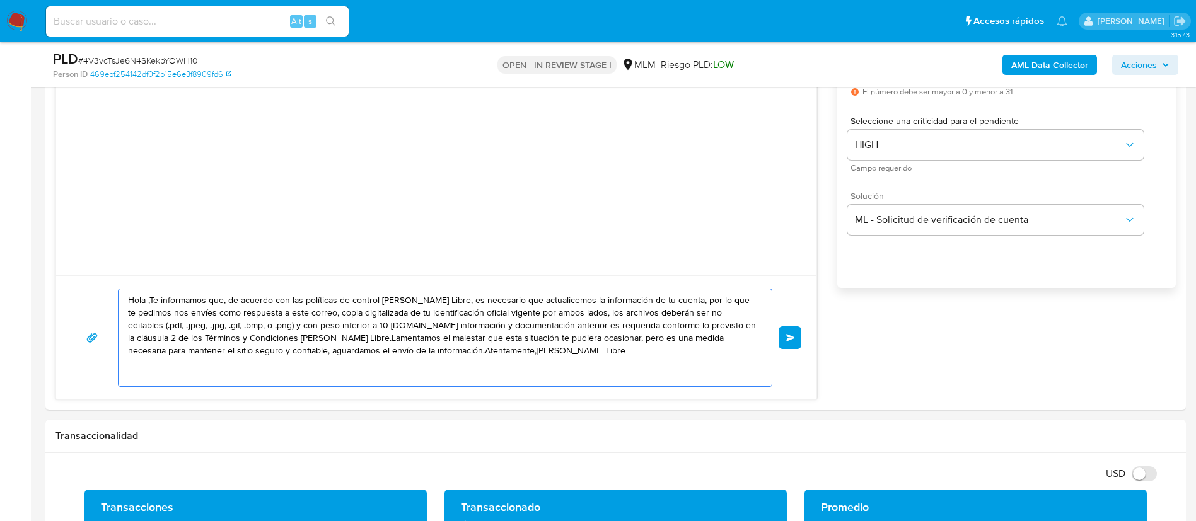
drag, startPoint x: 507, startPoint y: 359, endPoint x: 0, endPoint y: 212, distance: 528.2
paste textarea "ESTIMADA PAMELA SARAI SOLANO AYALA Te comunicamos que se ha identificado un cam…"
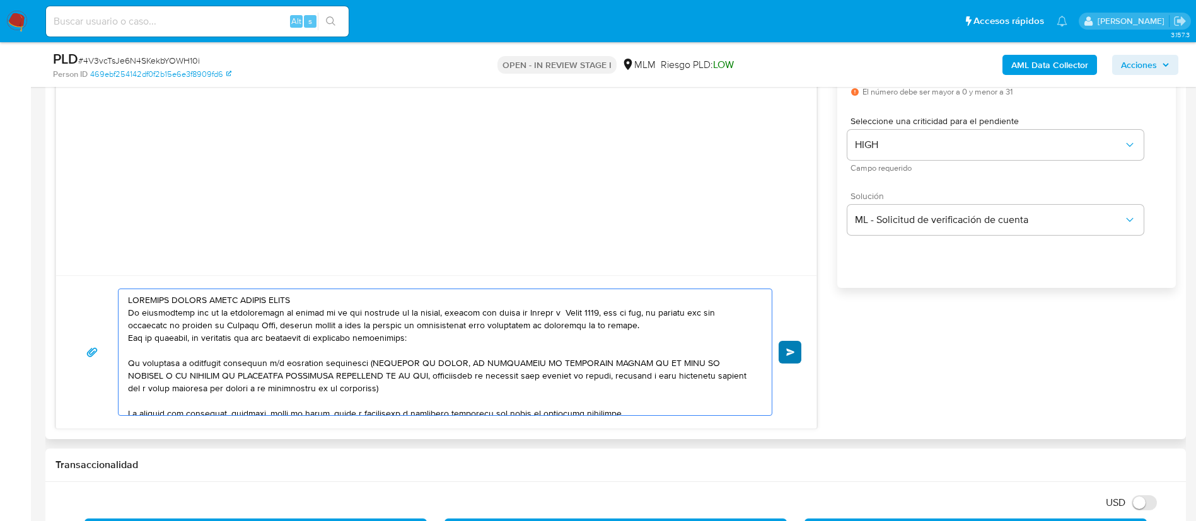
type textarea "ESTIMADA PAMELA SARAI SOLANO AYALA Te comunicamos que se ha identificado un cam…"
click at [791, 350] on span "Enviar" at bounding box center [790, 353] width 9 height 8
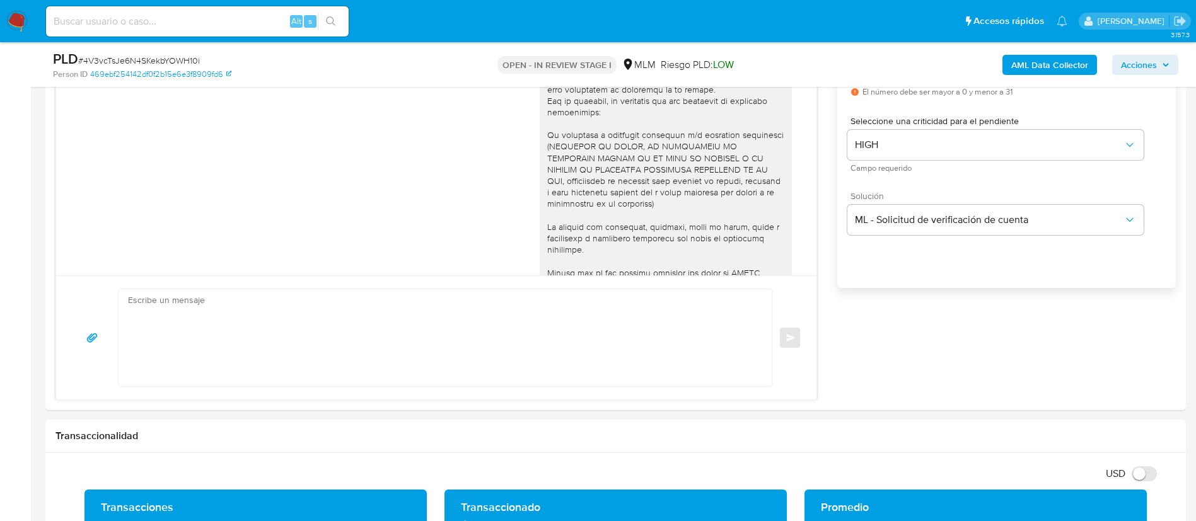
scroll to position [124, 0]
